Goal: Task Accomplishment & Management: Use online tool/utility

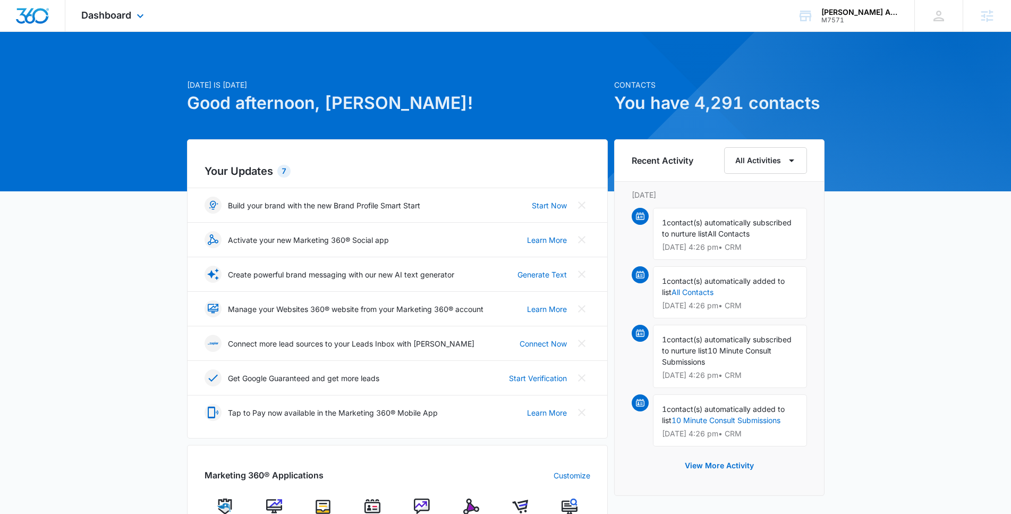
click at [132, 18] on div "Dashboard Apps Reputation Websites Forms CRM Email Social Shop Content Ads Inte…" at bounding box center [113, 15] width 97 height 31
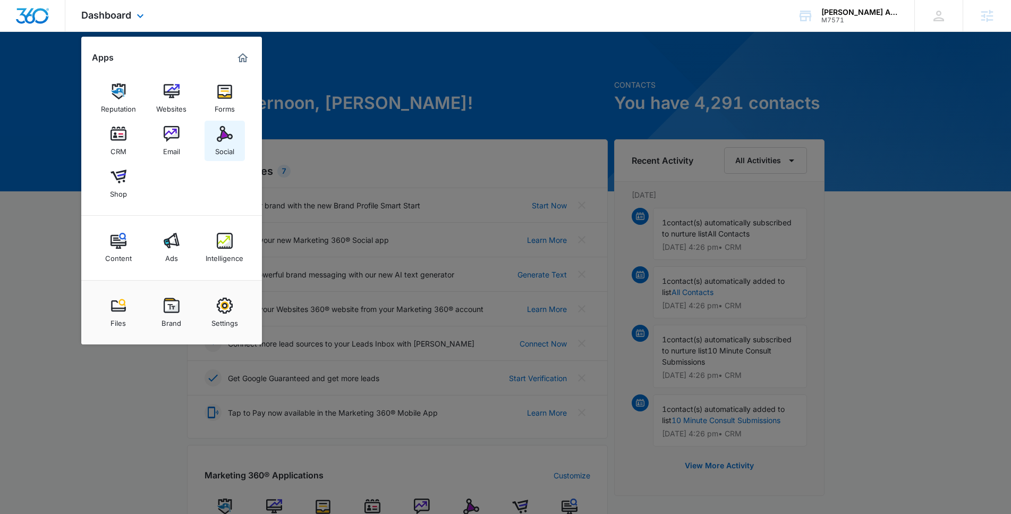
click at [229, 141] on img at bounding box center [225, 134] width 16 height 16
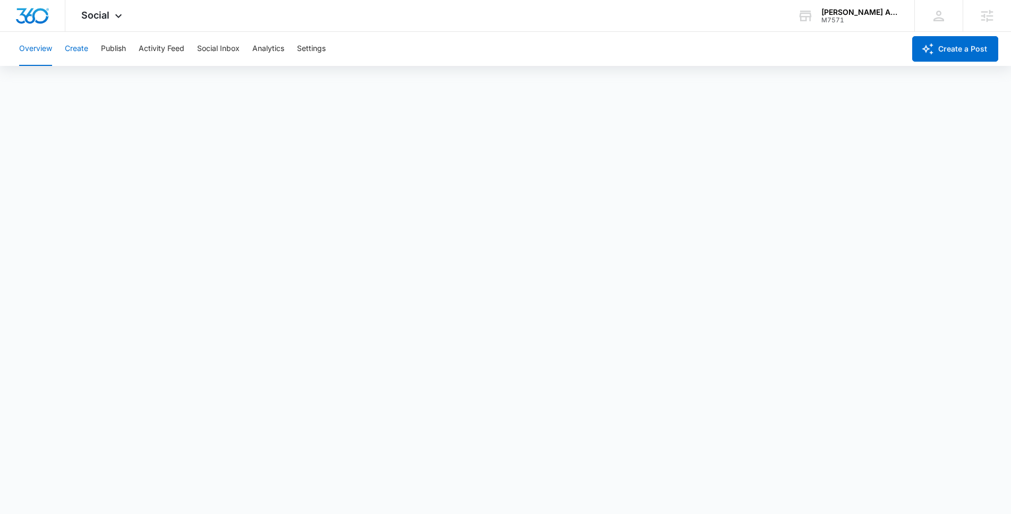
click at [80, 49] on button "Create" at bounding box center [76, 49] width 23 height 34
click at [110, 54] on button "Publish" at bounding box center [113, 49] width 25 height 34
click at [78, 83] on button "Schedules" at bounding box center [81, 81] width 36 height 30
click at [91, 50] on div "Overview Create Publish Activity Feed Social Inbox Analytics Settings" at bounding box center [459, 49] width 892 height 34
click at [82, 48] on button "Create" at bounding box center [76, 49] width 23 height 34
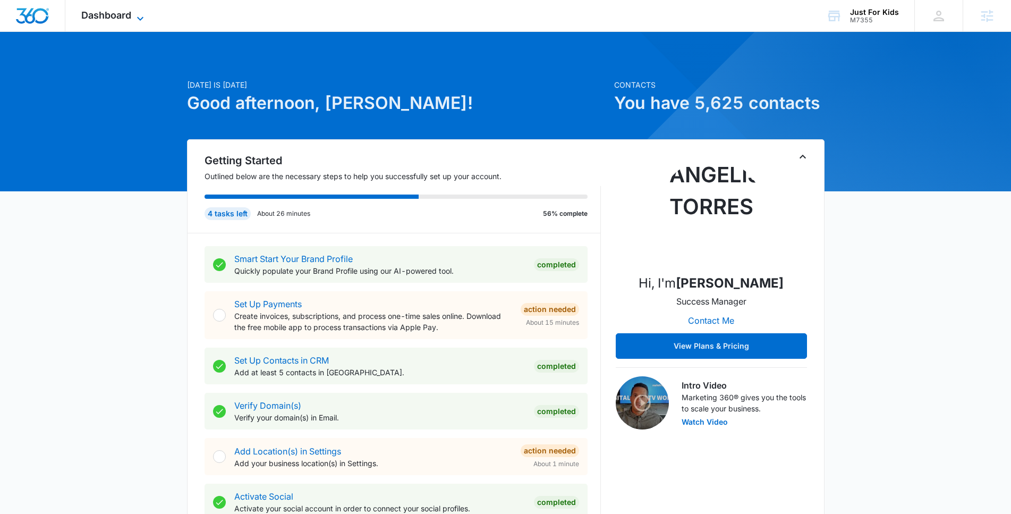
click at [115, 14] on span "Dashboard" at bounding box center [106, 15] width 50 height 11
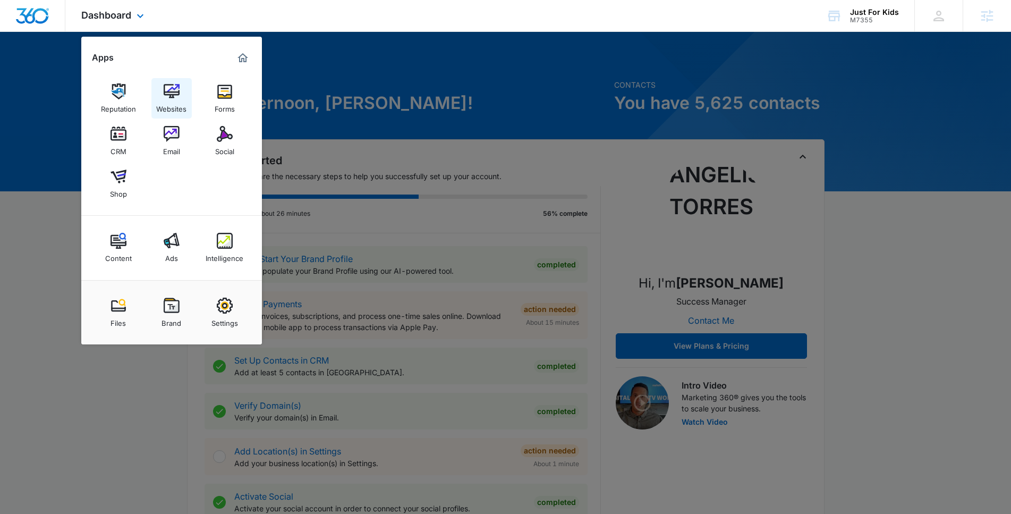
click at [159, 94] on link "Websites" at bounding box center [171, 98] width 40 height 40
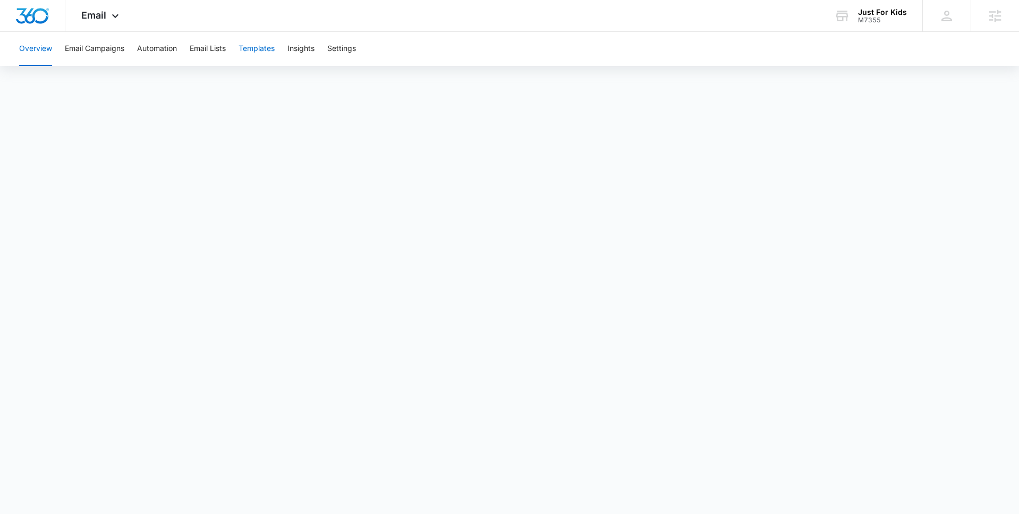
click at [266, 52] on button "Templates" at bounding box center [256, 49] width 36 height 34
click at [690, 434] on div "Dismiss" at bounding box center [690, 442] width 101 height 16
click at [152, 45] on button "Automation" at bounding box center [157, 49] width 40 height 34
click at [258, 47] on button "Templates" at bounding box center [256, 49] width 36 height 34
click at [103, 13] on span "Email" at bounding box center [93, 15] width 25 height 11
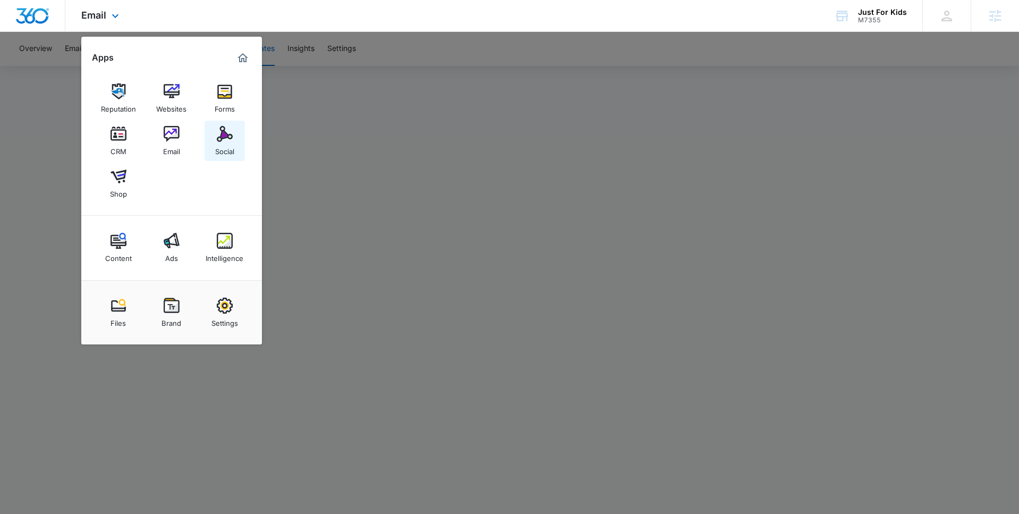
click at [224, 144] on div "Social" at bounding box center [224, 149] width 19 height 14
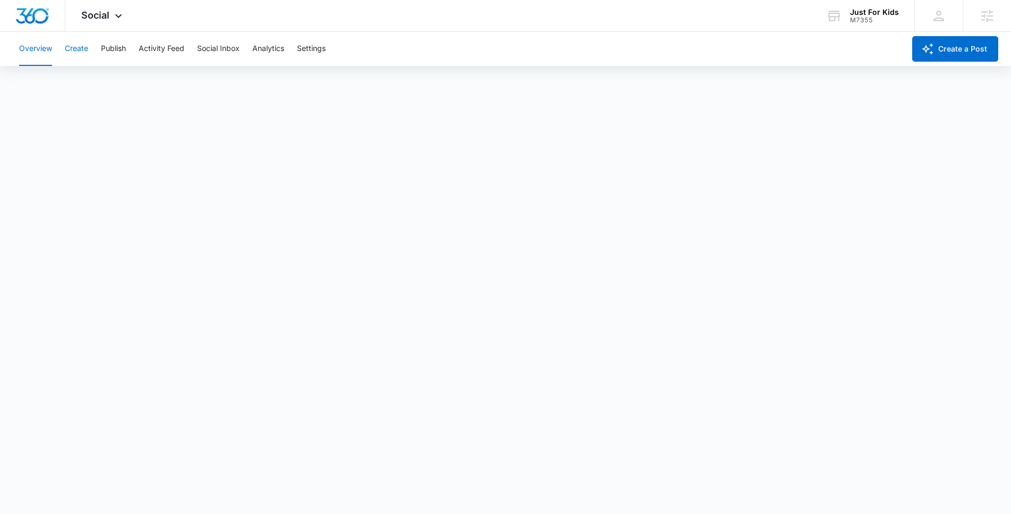
click at [87, 47] on button "Create" at bounding box center [76, 49] width 23 height 34
click at [113, 51] on button "Publish" at bounding box center [113, 49] width 25 height 34
click at [80, 88] on button "Schedules" at bounding box center [81, 81] width 36 height 30
click at [42, 46] on button "Overview" at bounding box center [35, 49] width 33 height 34
click at [86, 50] on button "Create" at bounding box center [76, 49] width 23 height 34
